Goal: Navigation & Orientation: Find specific page/section

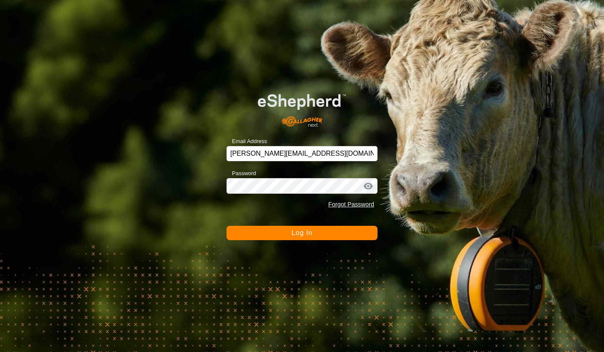
click at [162, 175] on div "Email Address [PERSON_NAME][EMAIL_ADDRESS][DOMAIN_NAME] Password Forgot Passwor…" at bounding box center [302, 176] width 604 height 352
click at [281, 235] on button "Log In" at bounding box center [301, 233] width 151 height 14
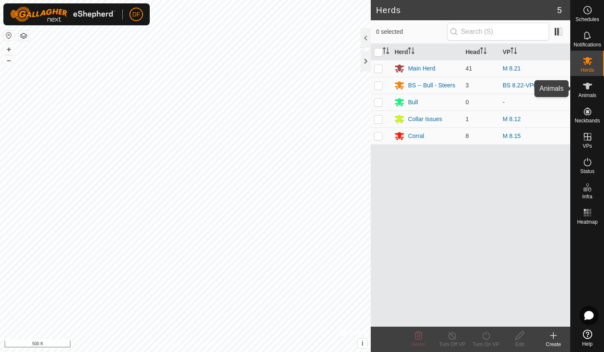
click at [588, 91] on icon at bounding box center [587, 86] width 10 height 10
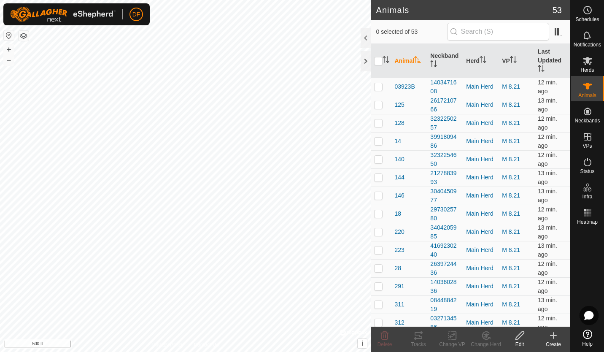
click at [542, 55] on th "Last Updated" at bounding box center [552, 61] width 36 height 34
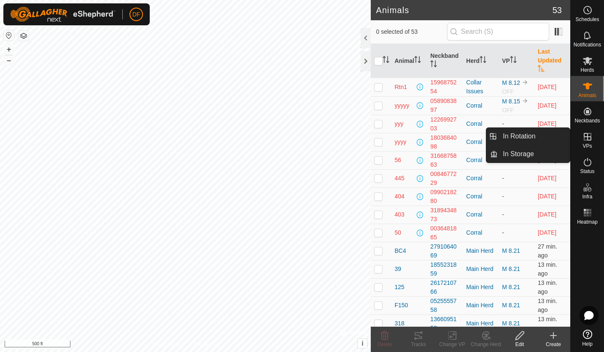
click at [588, 139] on icon at bounding box center [588, 137] width 8 height 8
click at [532, 130] on link "In Rotation" at bounding box center [534, 136] width 72 height 17
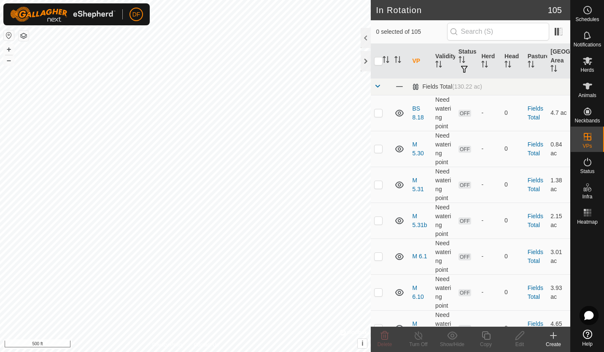
click at [173, 0] on html "DF Schedules Notifications Herds Animals Neckbands VPs Status Infra Heatmap Hel…" at bounding box center [302, 176] width 604 height 352
